Goal: Find specific page/section: Find specific page/section

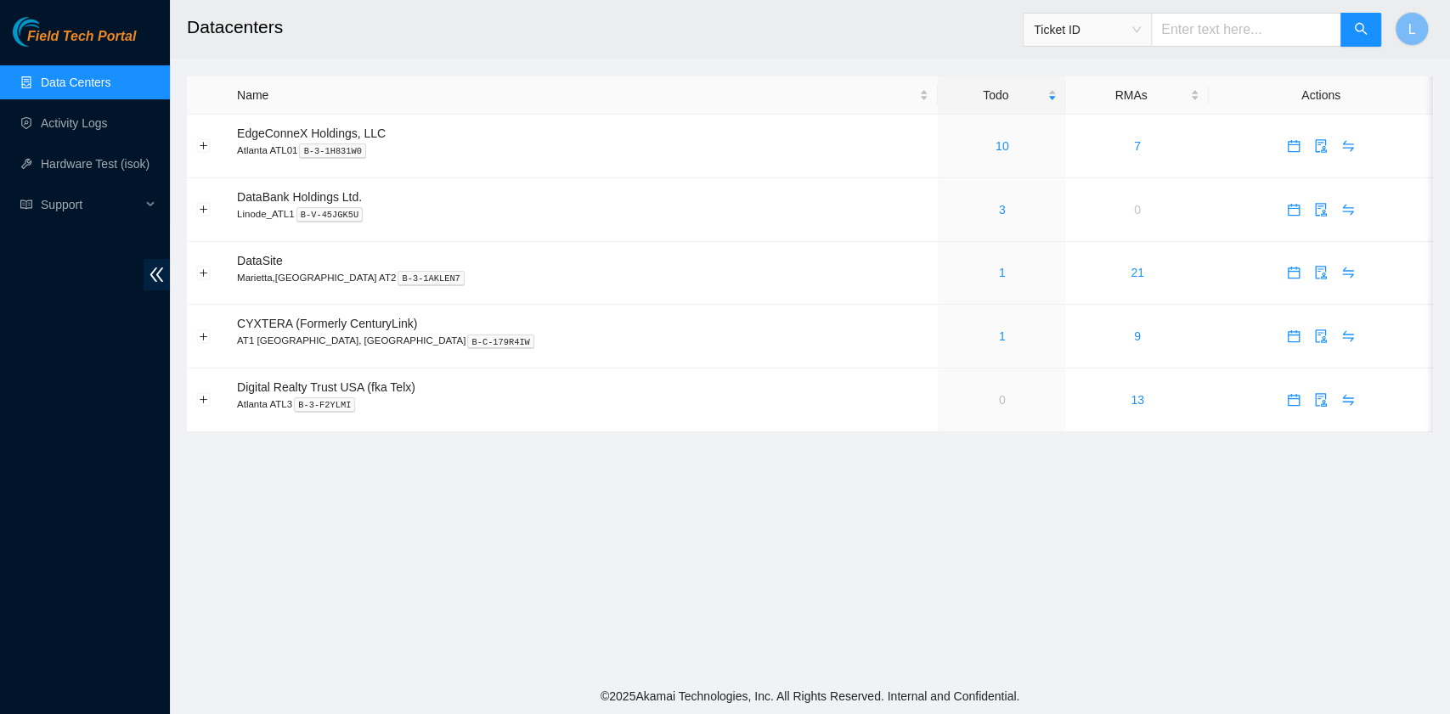
click at [53, 87] on link "Data Centers" at bounding box center [76, 83] width 70 height 14
click at [104, 116] on link "Activity Logs" at bounding box center [74, 123] width 67 height 14
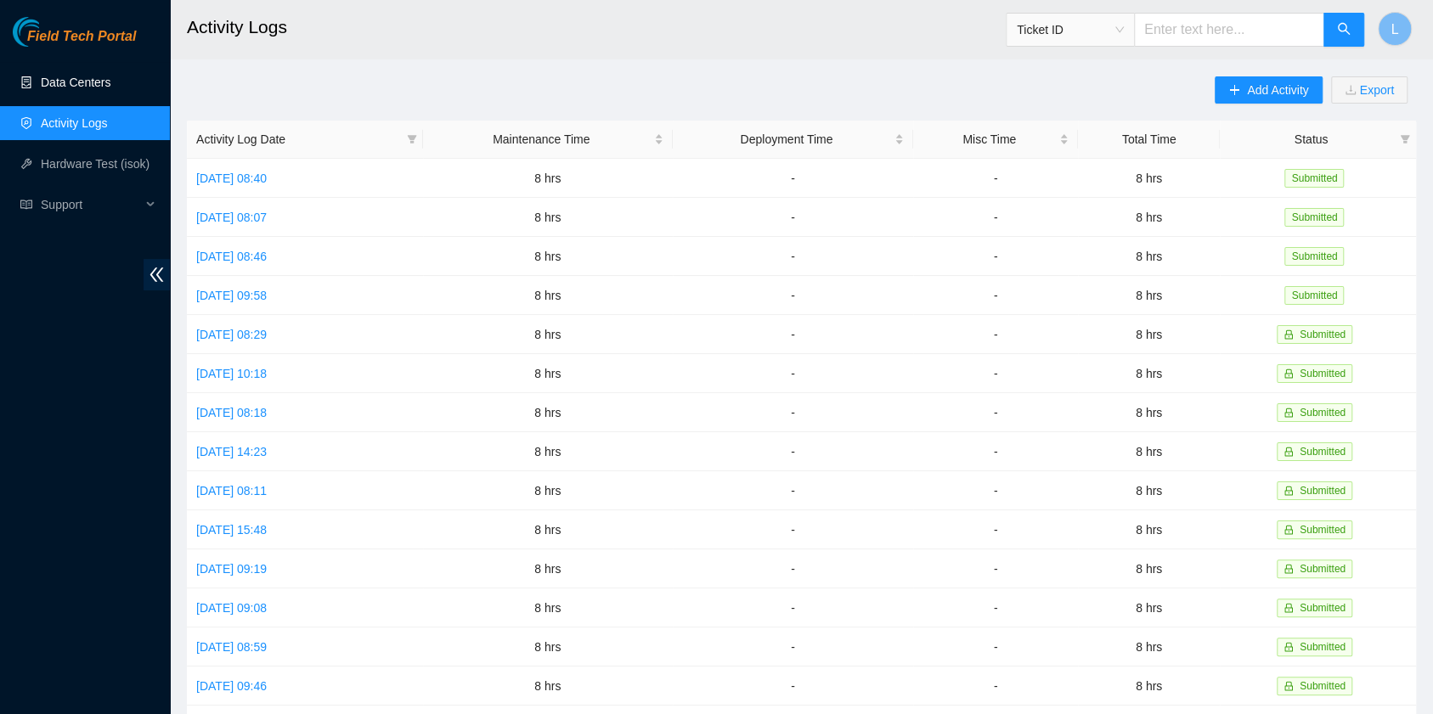
click at [103, 82] on link "Data Centers" at bounding box center [76, 83] width 70 height 14
